Goal: Task Accomplishment & Management: Use online tool/utility

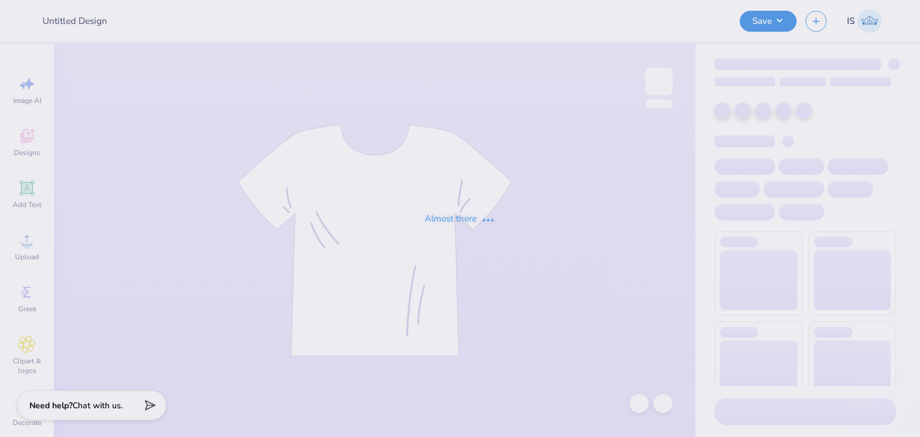
type input "BBYO Shirt"
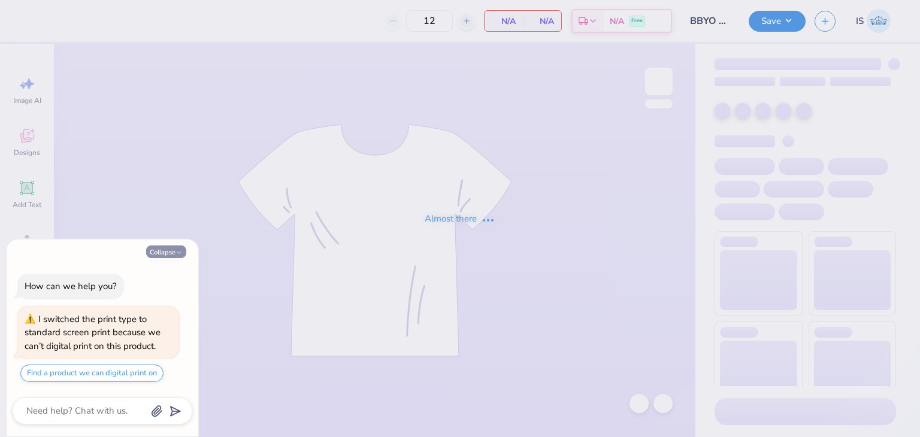
click at [169, 248] on button "Collapse" at bounding box center [166, 252] width 40 height 13
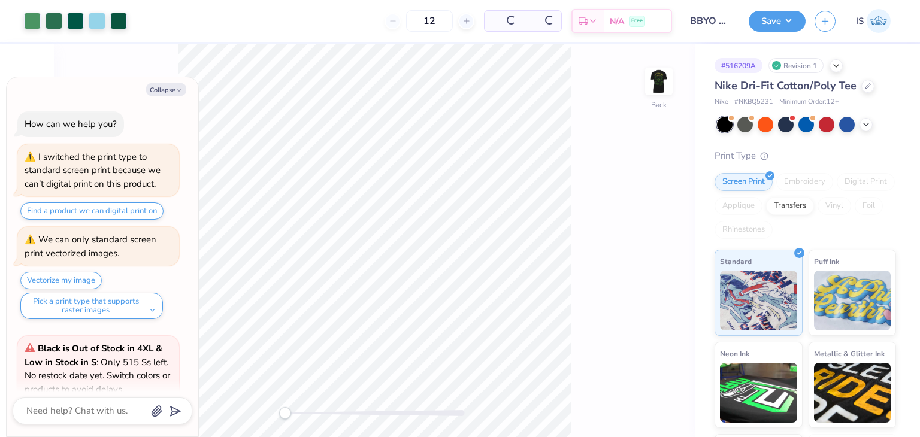
scroll to position [105, 0]
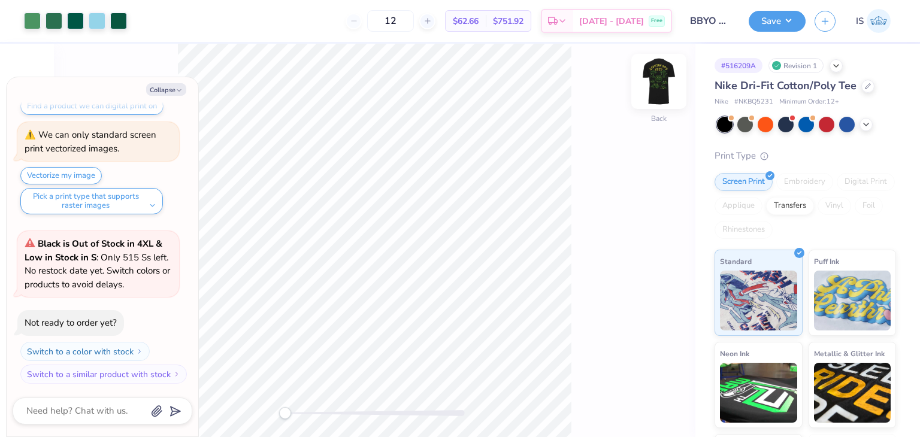
click at [649, 84] on img at bounding box center [659, 81] width 48 height 48
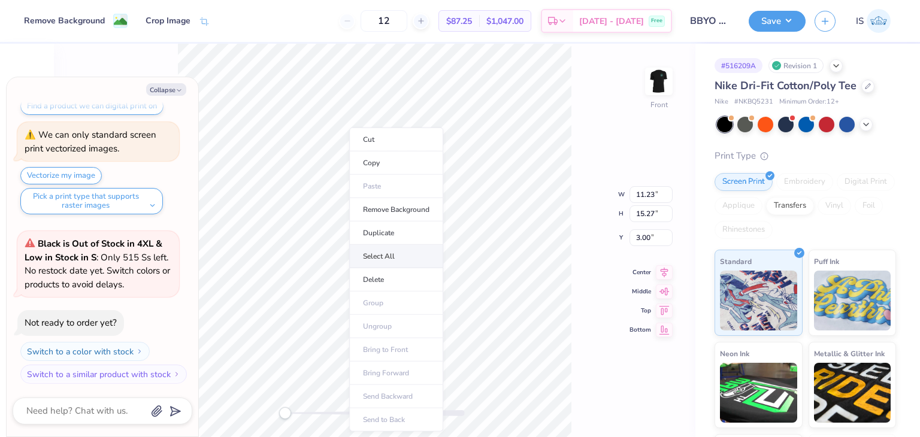
click at [417, 247] on li "Select All" at bounding box center [396, 256] width 94 height 23
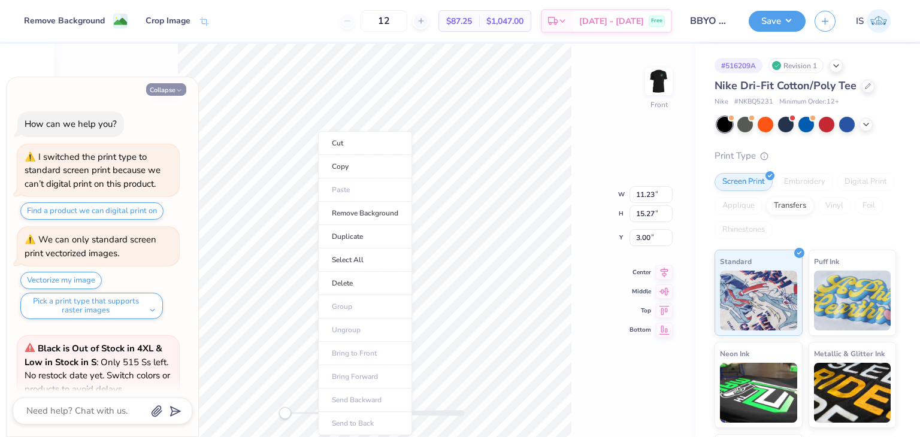
click at [171, 87] on button "Collapse" at bounding box center [166, 89] width 40 height 13
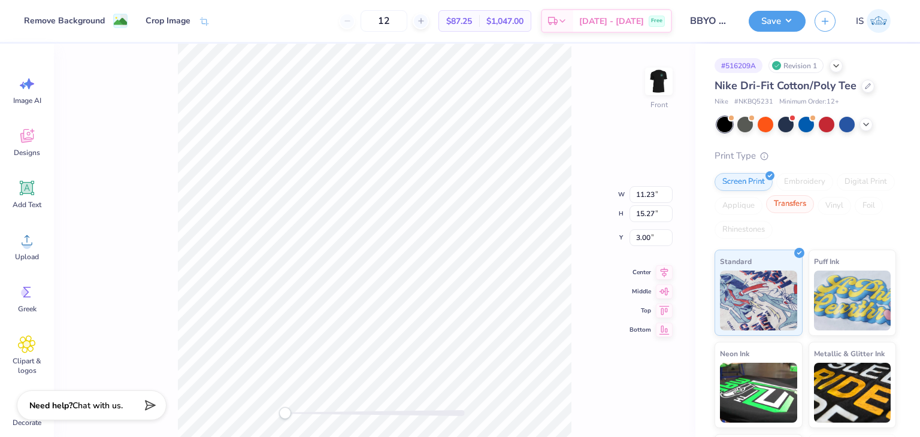
click at [814, 208] on div "Transfers" at bounding box center [790, 204] width 48 height 18
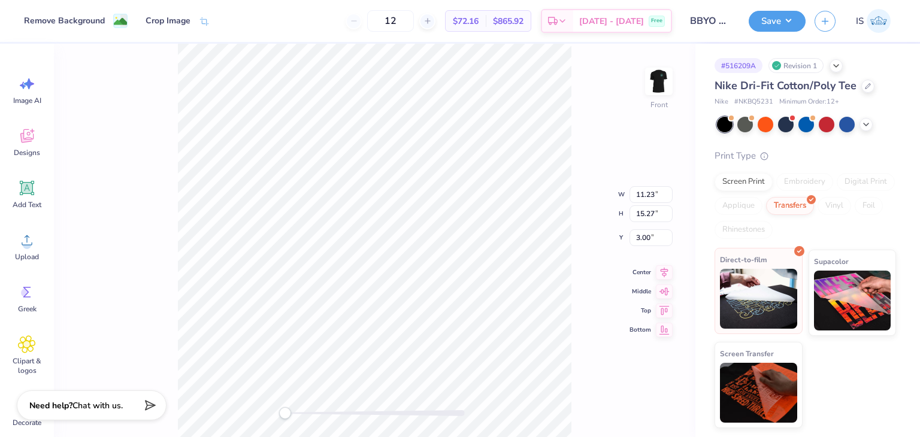
click at [745, 296] on img at bounding box center [758, 299] width 77 height 60
click at [730, 182] on div "Screen Print" at bounding box center [743, 180] width 58 height 18
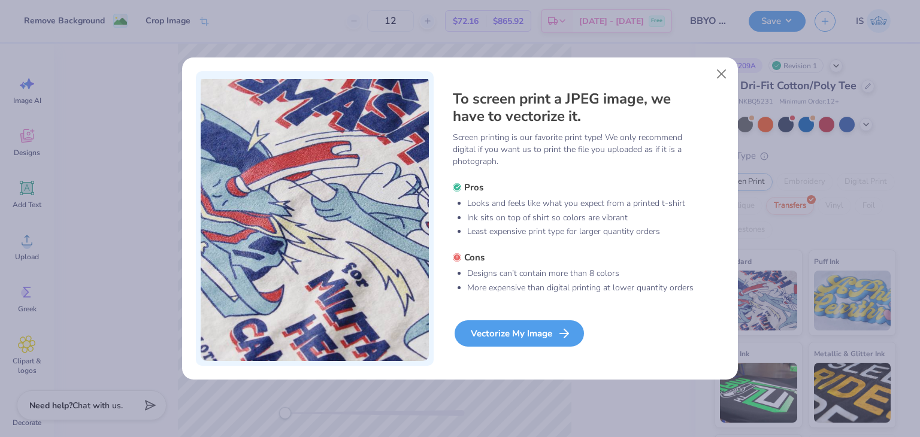
click at [511, 329] on div "Vectorize My Image" at bounding box center [518, 333] width 129 height 26
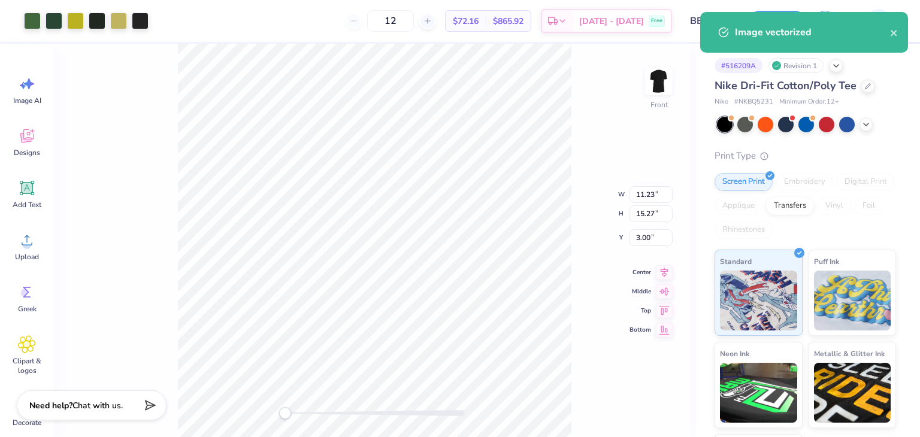
type textarea "x"
type input "11.22"
type input "15.26"
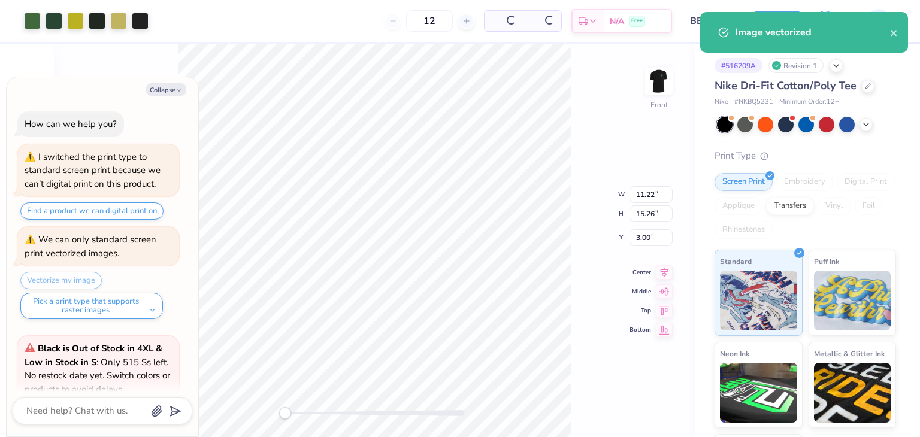
scroll to position [204, 0]
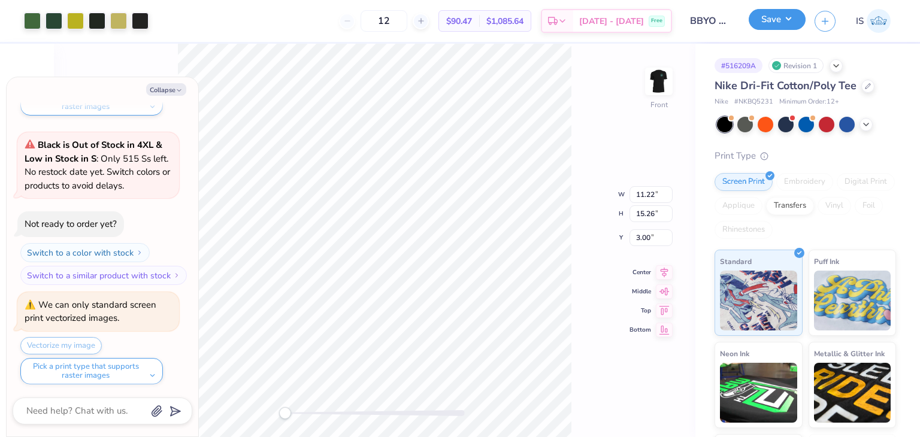
click at [776, 22] on button "Save" at bounding box center [776, 19] width 57 height 21
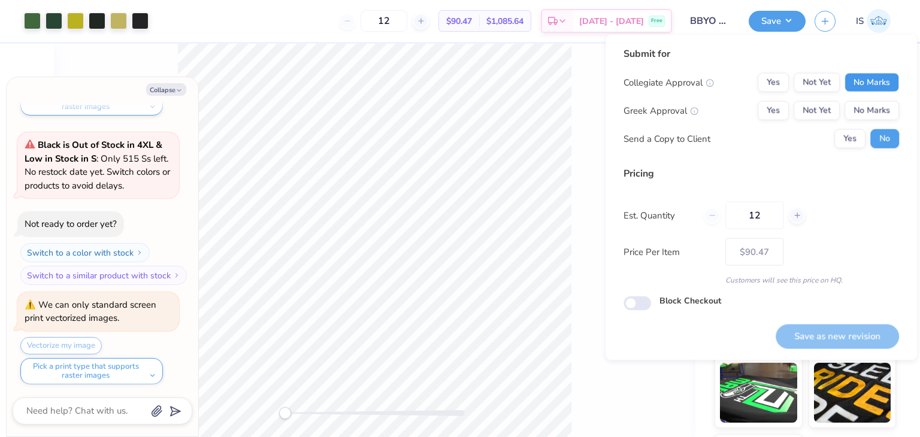
click at [874, 78] on button "No Marks" at bounding box center [871, 82] width 54 height 19
click at [874, 120] on div "Collegiate Approval Yes Not Yet No Marks Greek Approval Yes Not Yet No Marks Se…" at bounding box center [760, 110] width 275 height 75
click at [871, 114] on button "No Marks" at bounding box center [871, 110] width 54 height 19
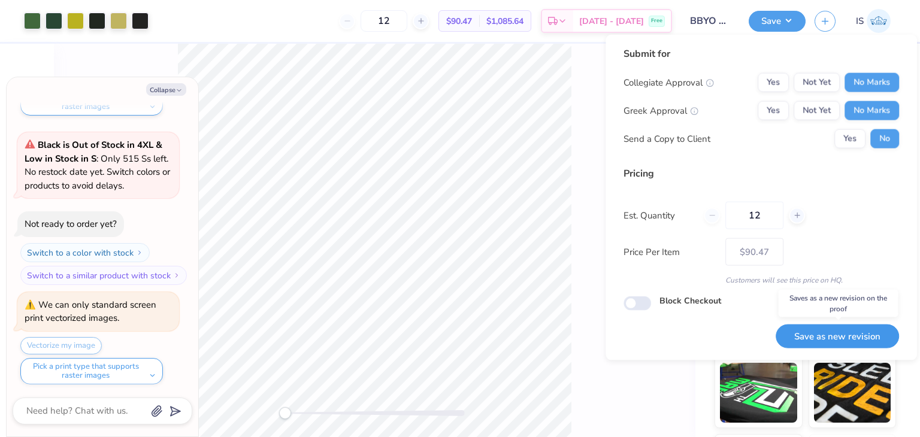
click at [854, 338] on button "Save as new revision" at bounding box center [836, 336] width 123 height 25
type textarea "x"
type input "– –"
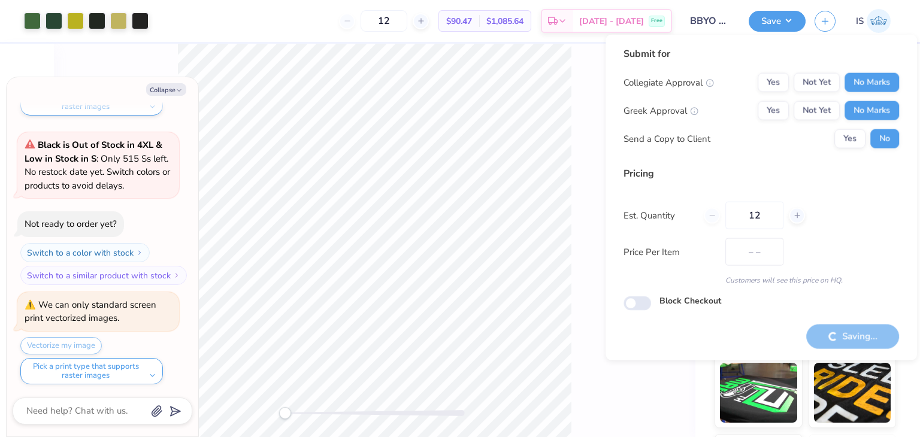
type textarea "x"
type input "$90.47"
type textarea "x"
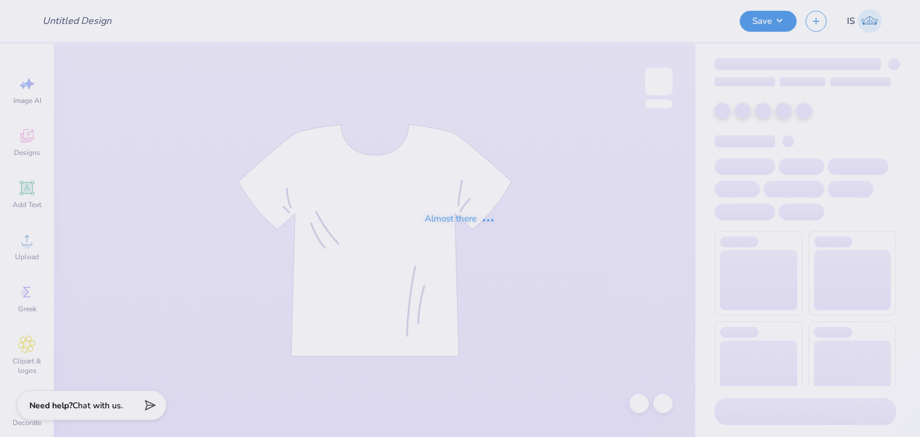
type input "Fall Philo shirts"
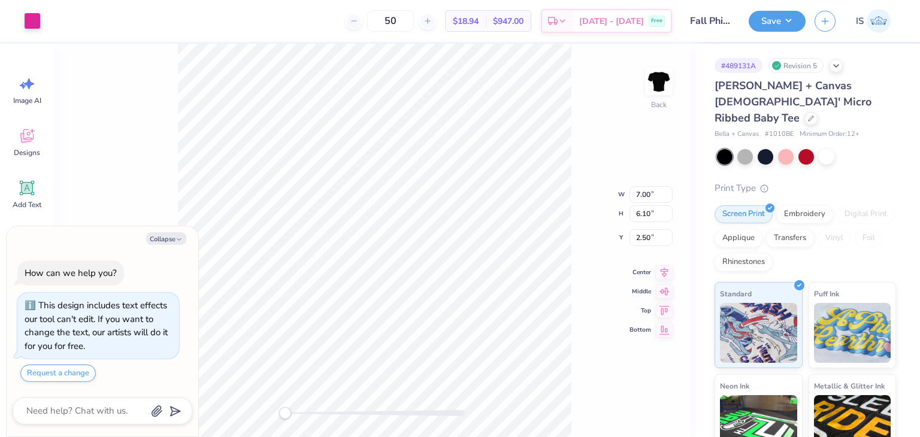
type textarea "x"
type input "3.82"
type input "0.34"
type input "8.44"
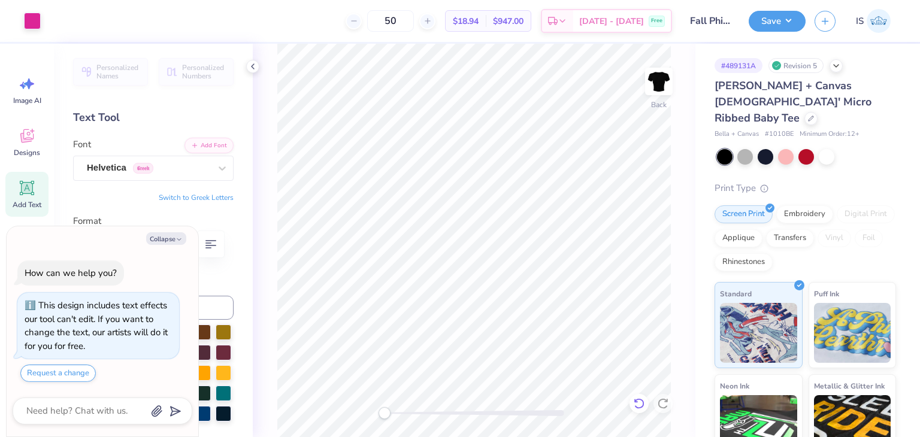
click at [644, 403] on icon at bounding box center [639, 404] width 12 height 12
click at [641, 398] on icon at bounding box center [639, 404] width 12 height 12
type textarea "x"
type input "8.42"
type input "7.34"
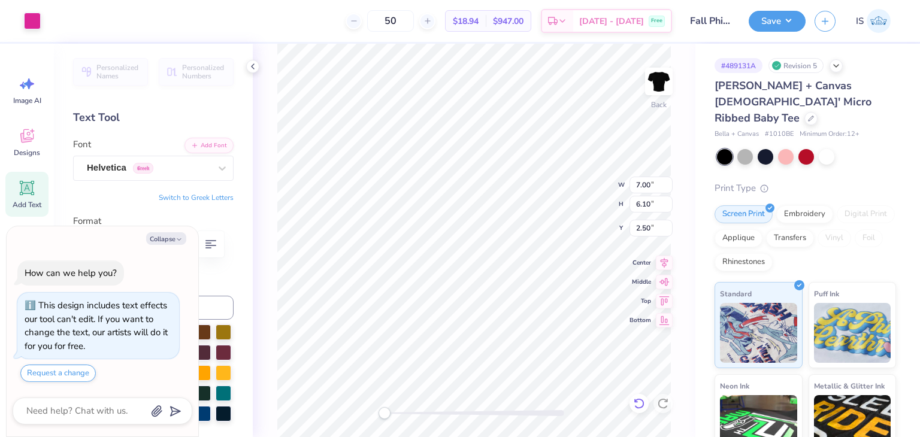
type input "4.34"
click at [641, 398] on icon at bounding box center [639, 404] width 12 height 12
type textarea "x"
type input "7.00"
type input "6.10"
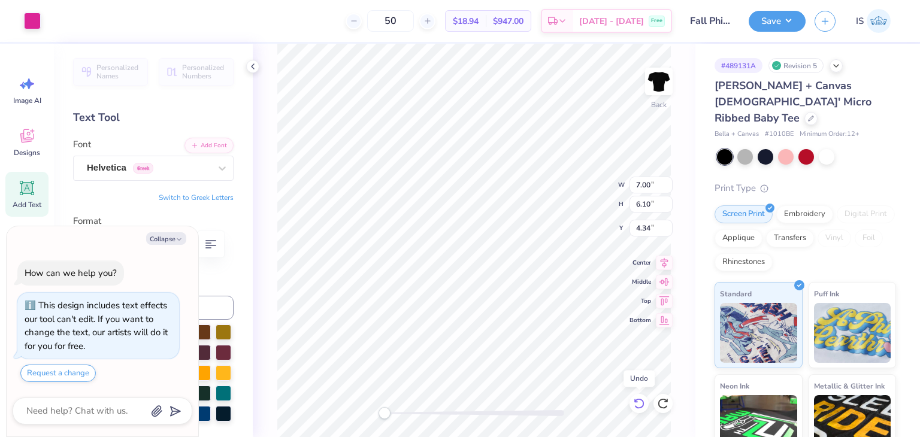
click at [641, 398] on icon at bounding box center [639, 404] width 12 height 12
type textarea "x"
type input "4.65"
type textarea "x"
type input "9.62"
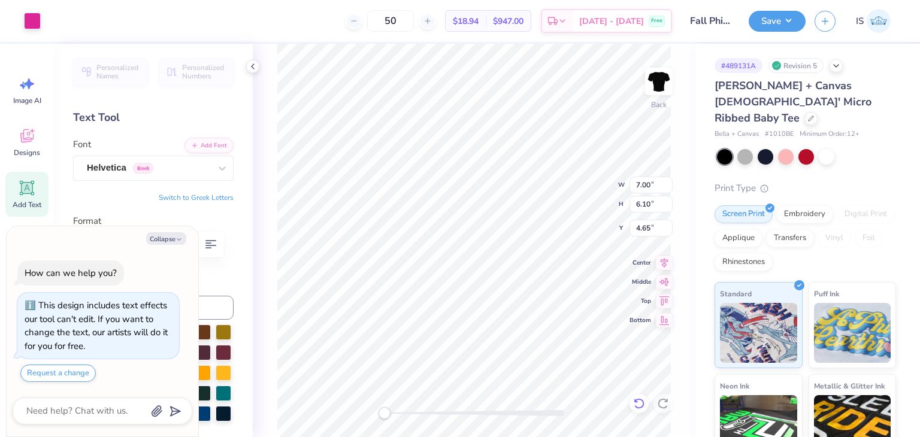
type input "8.38"
type input "2.91"
click at [638, 394] on div at bounding box center [638, 403] width 19 height 19
type textarea "x"
type input "7.00"
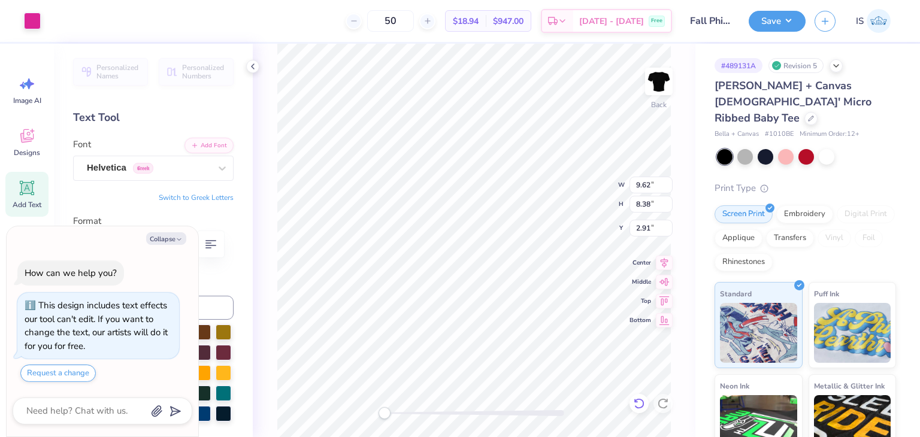
type input "6.10"
type input "4.65"
click at [638, 394] on div at bounding box center [638, 403] width 19 height 19
click at [510, 334] on li "Ungroup" at bounding box center [509, 330] width 94 height 23
type textarea "x"
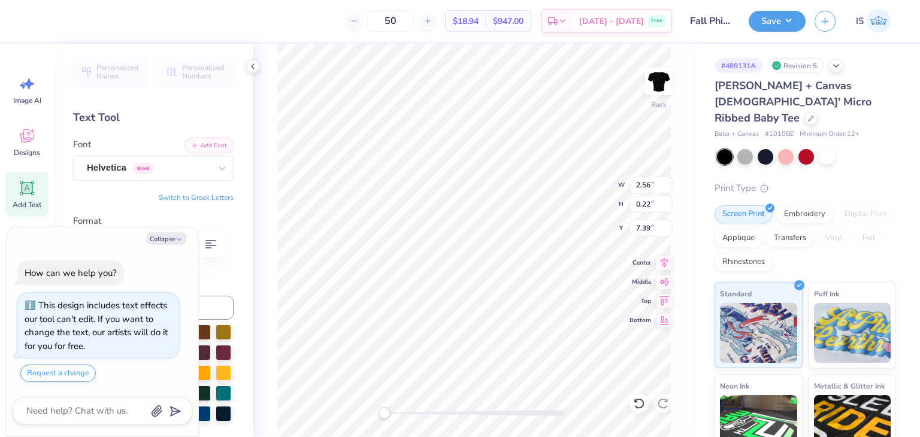
type input "1.47"
type input "1.42"
type input "7.18"
type textarea "x"
type input "1.27"
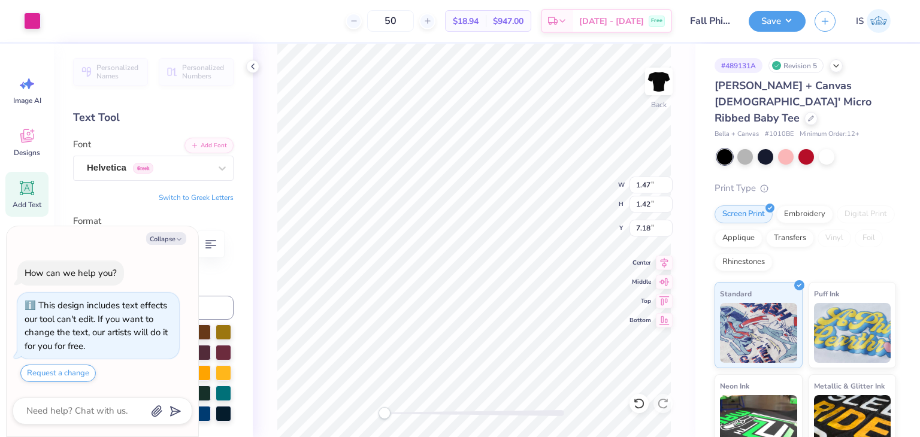
type input "1.19"
type input "7.11"
type textarea "x"
